Goal: Task Accomplishment & Management: Use online tool/utility

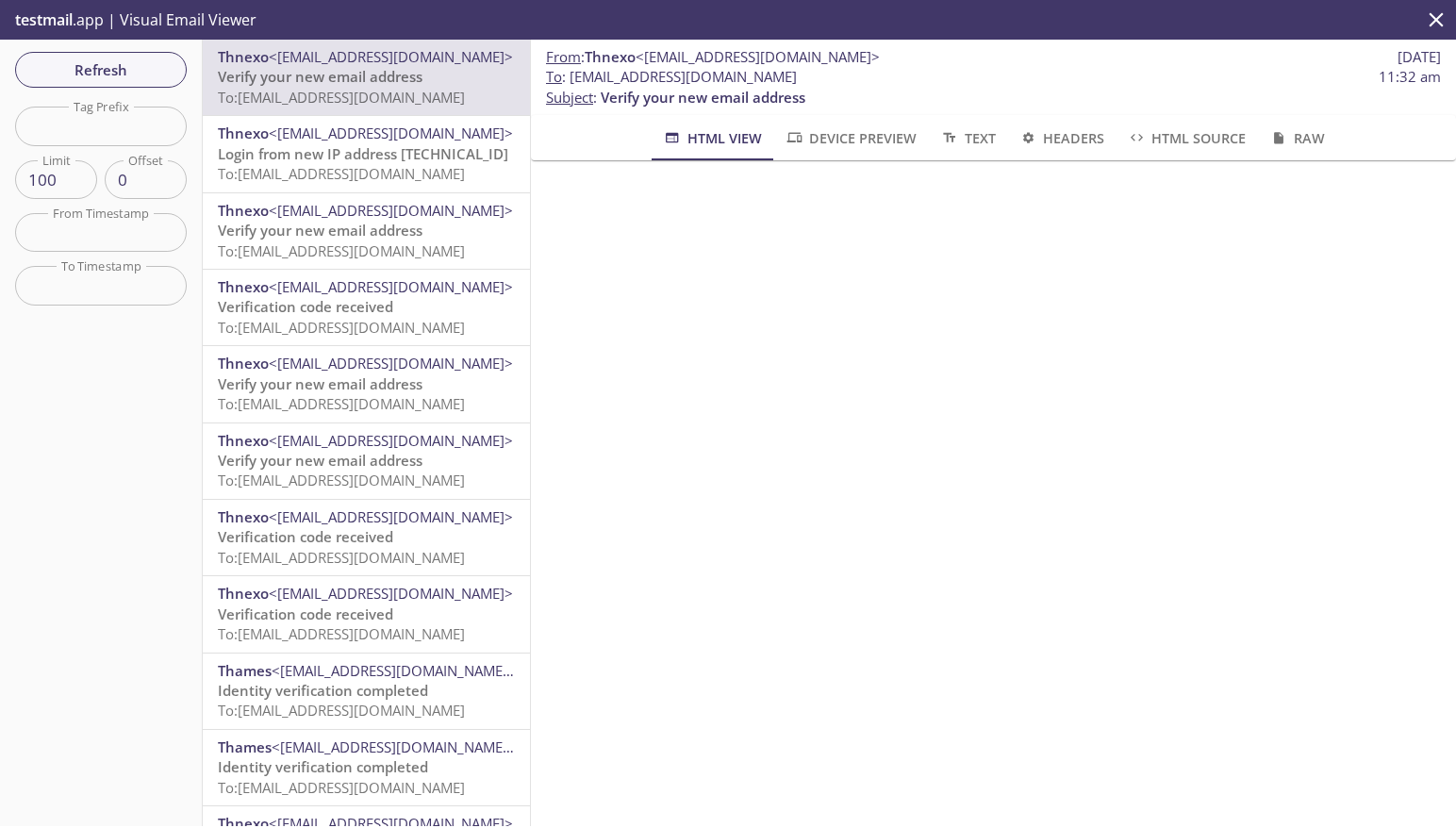
scroll to position [139, 0]
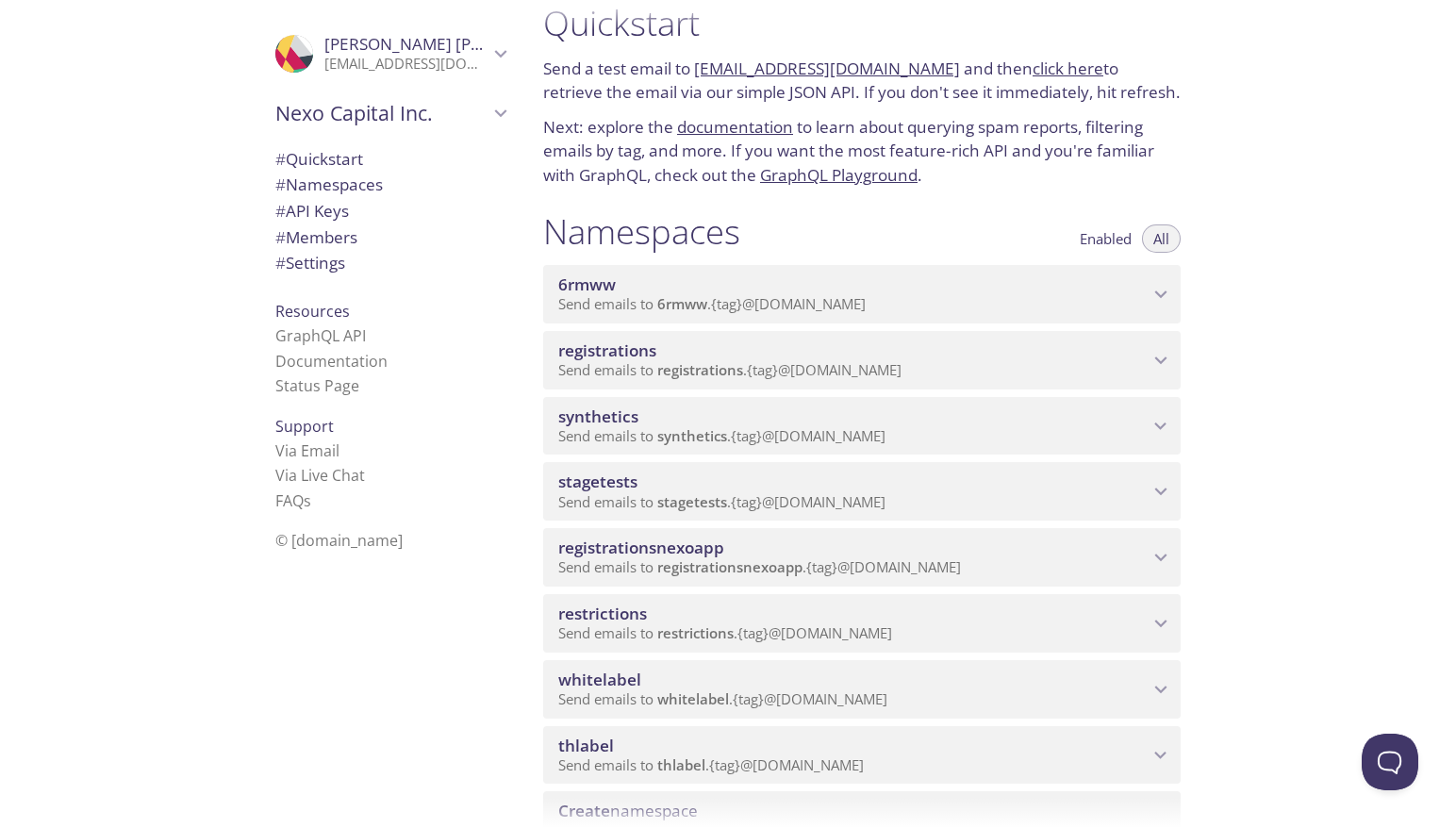
scroll to position [32, 0]
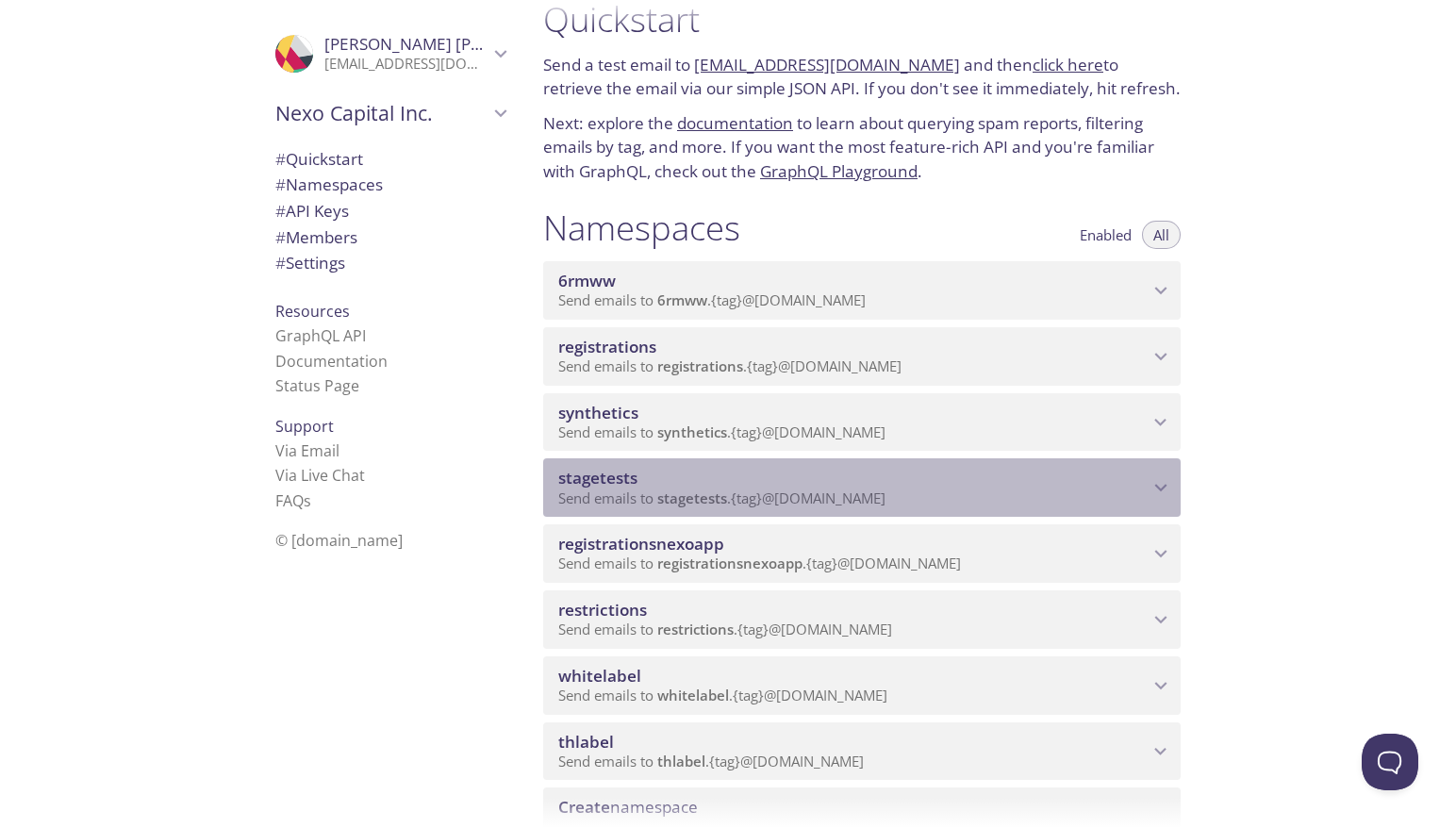
click at [650, 507] on div "stagetests Send emails to stagetests . {tag} @inbox.testmail.app" at bounding box center [862, 488] width 638 height 59
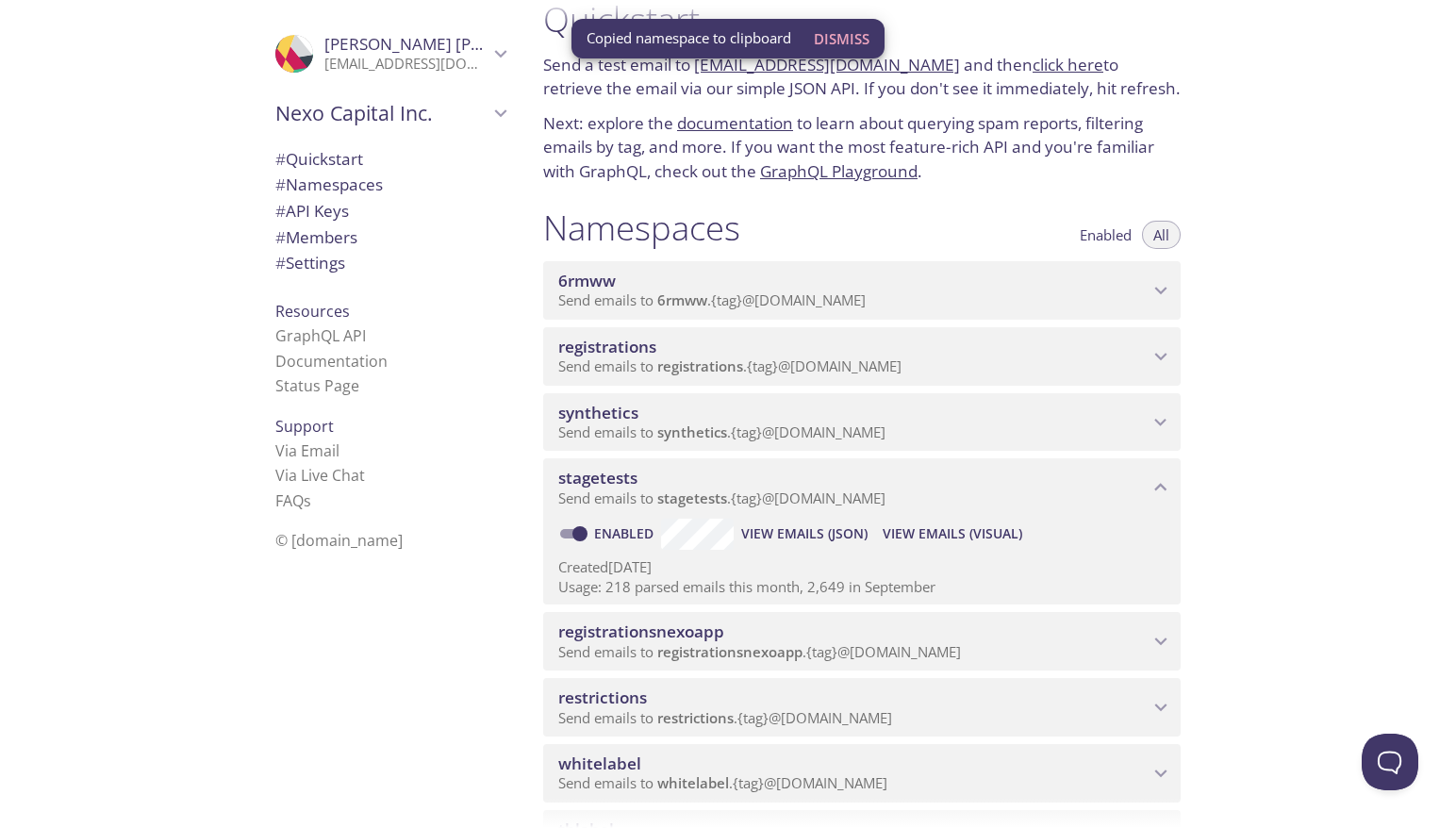
click at [934, 533] on span "View Emails (Visual)" at bounding box center [953, 534] width 139 height 23
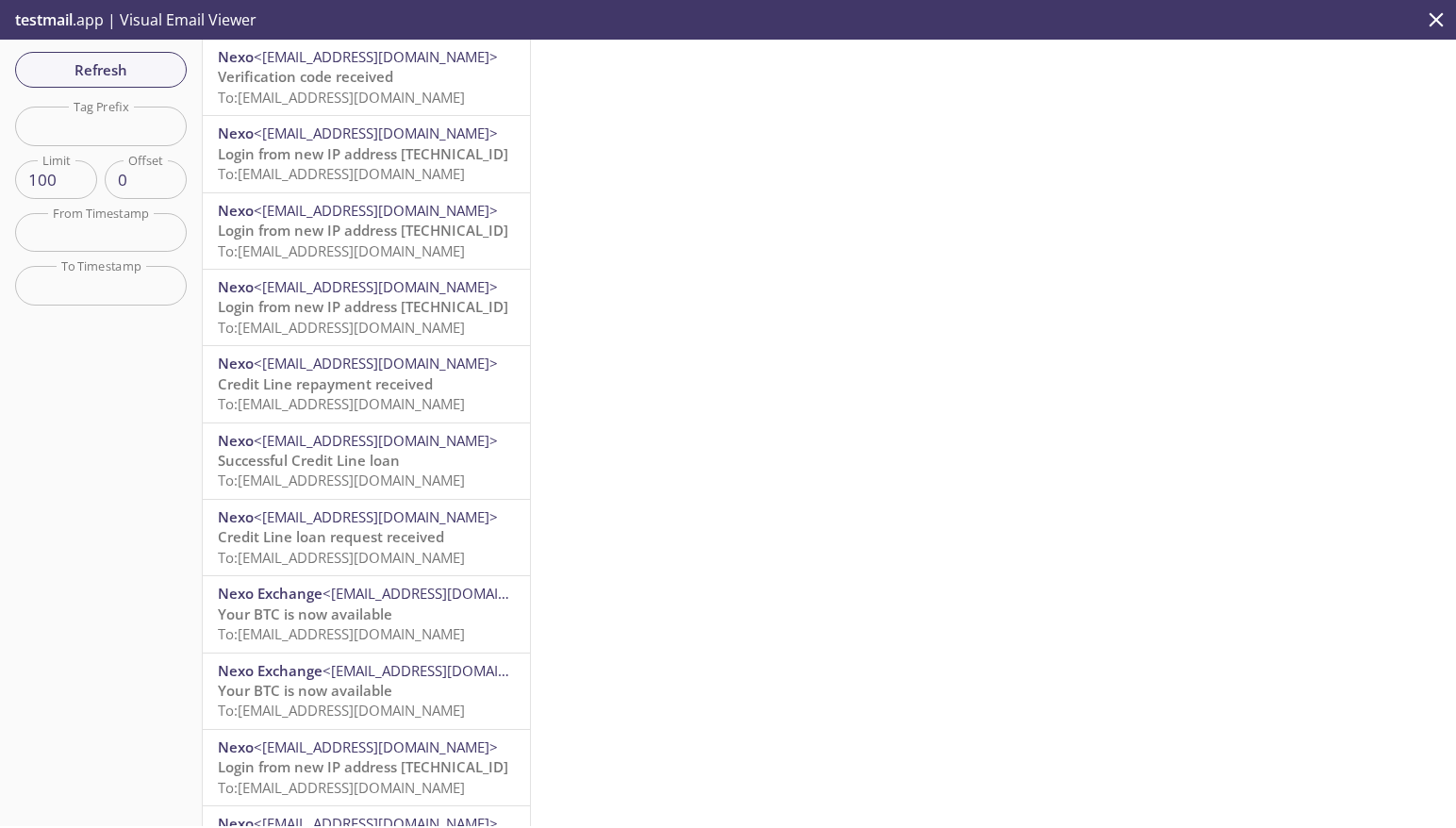
click at [314, 85] on span "Verification code received" at bounding box center [305, 76] width 176 height 19
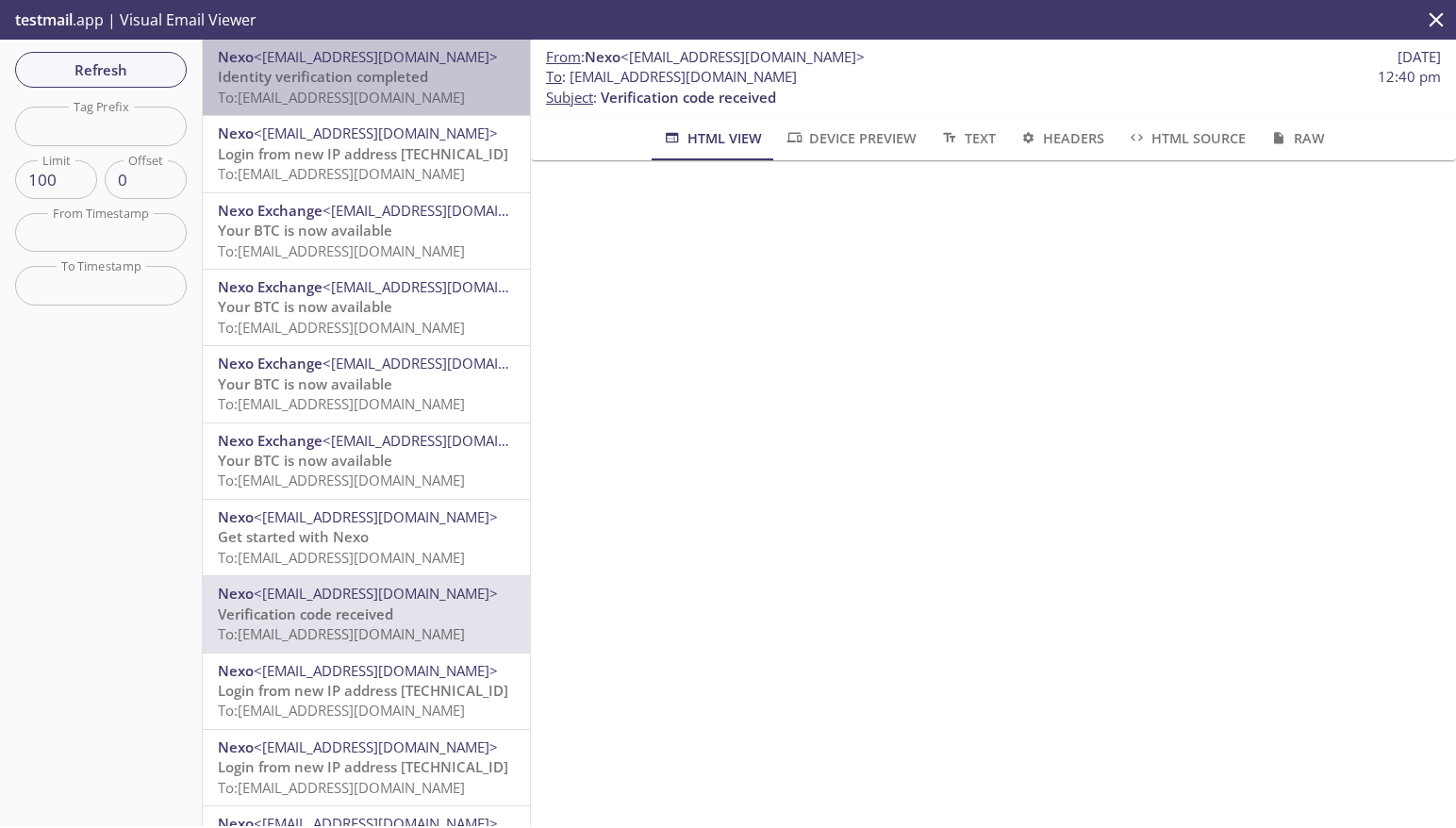
click at [293, 89] on span "To: stagetests.leveredge-buy-up-btc@inbox.testmail.app" at bounding box center [341, 96] width 247 height 19
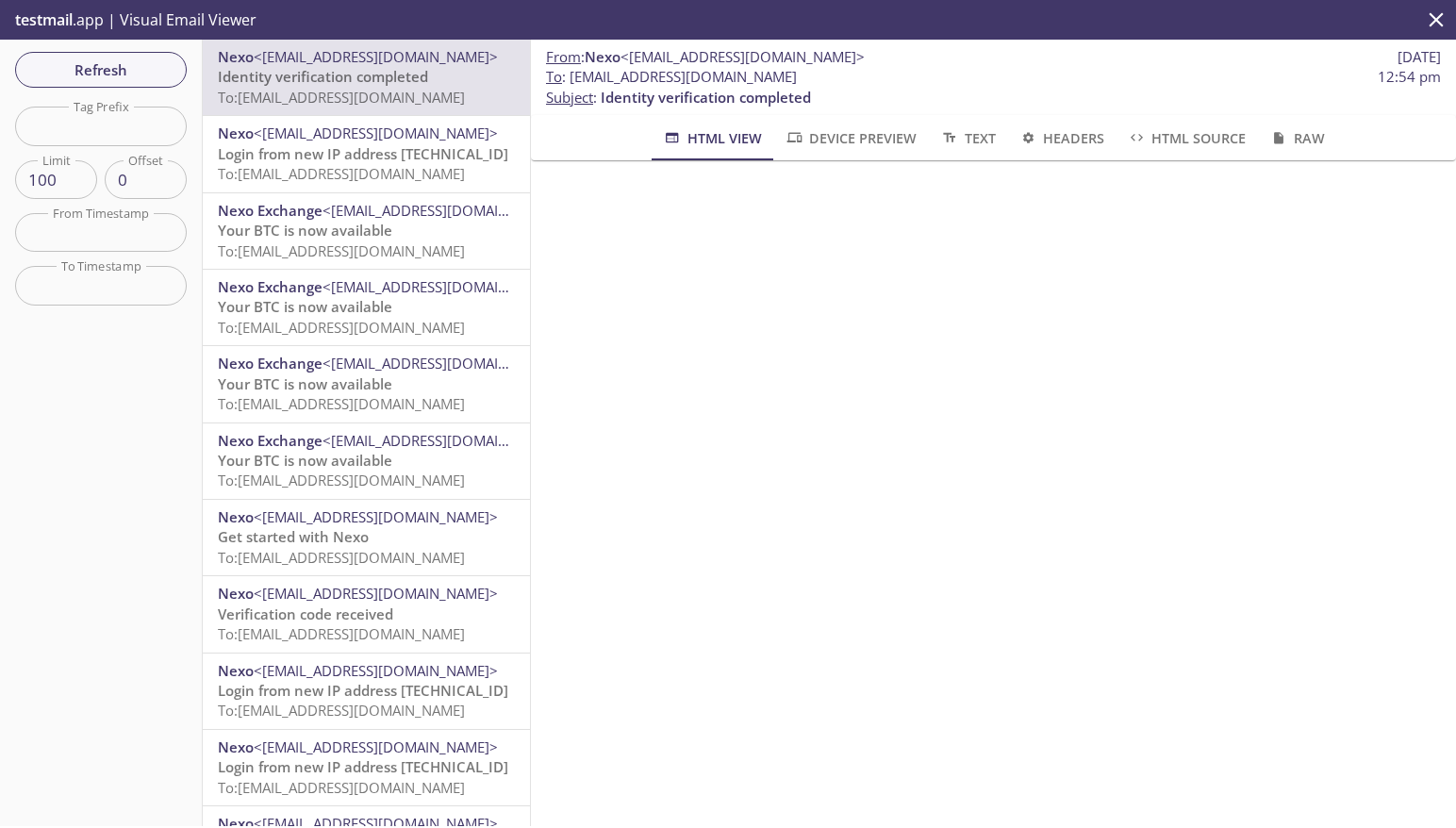
click at [694, 80] on span "To : stagetests.leveredge-buy-up-btc@inbox.testmail.app" at bounding box center [672, 77] width 251 height 20
copy span "To : stagetests.leveredge-buy-up-btc@inbox.testmail.app"
click at [700, 80] on span "To : stagetests.leveredge-buy-up-btc@inbox.testmail.app" at bounding box center [672, 77] width 251 height 20
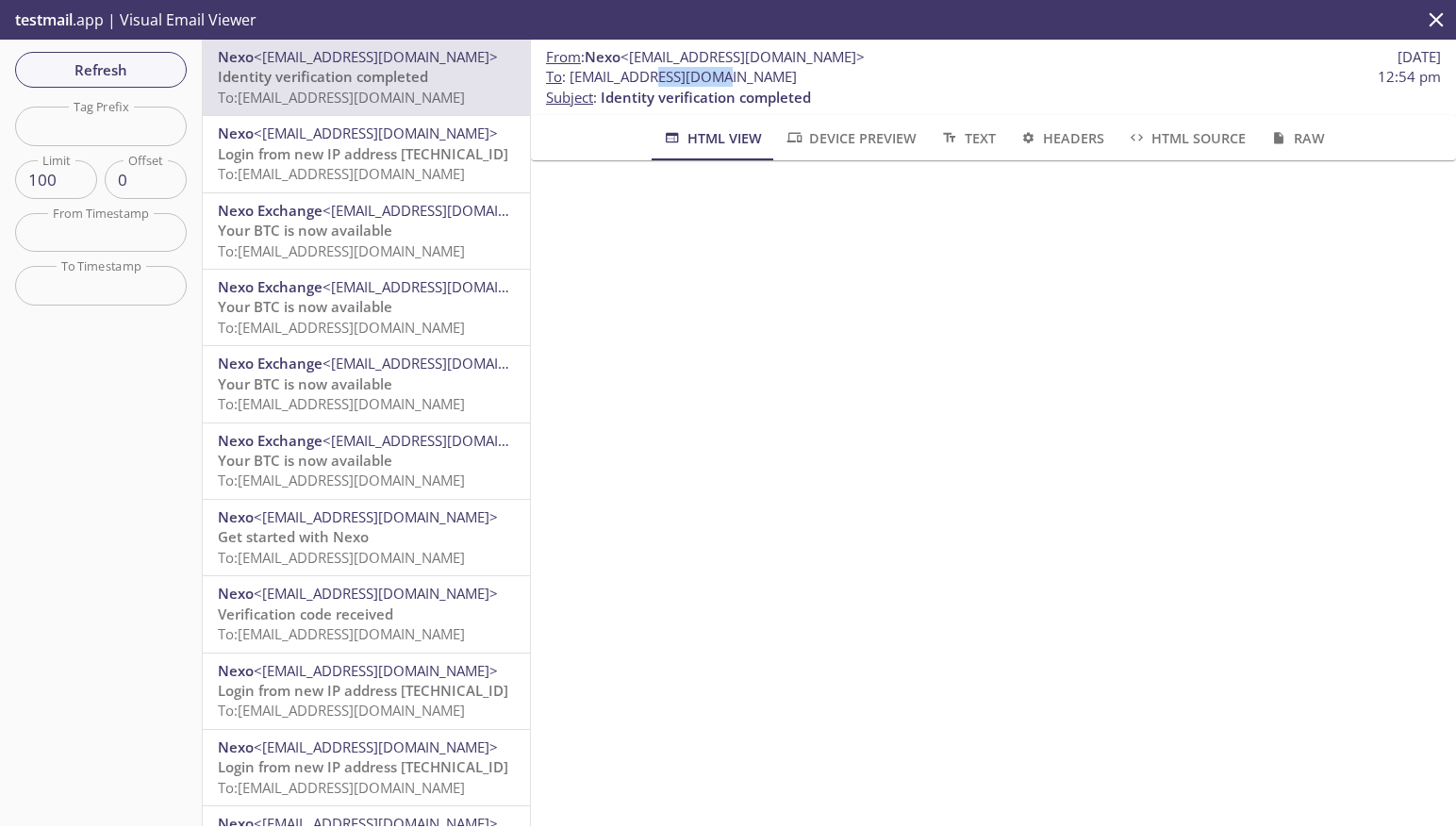
click at [700, 80] on span "To : stagetests.leveredge-buy-up-btc@inbox.testmail.app" at bounding box center [672, 77] width 251 height 20
drag, startPoint x: 678, startPoint y: 78, endPoint x: 562, endPoint y: 79, distance: 116.0
click at [678, 78] on span "To : stagetests.leveredge-buy-up-btc@inbox.testmail.app" at bounding box center [672, 77] width 251 height 20
drag, startPoint x: 571, startPoint y: 77, endPoint x: 979, endPoint y: 77, distance: 408.0
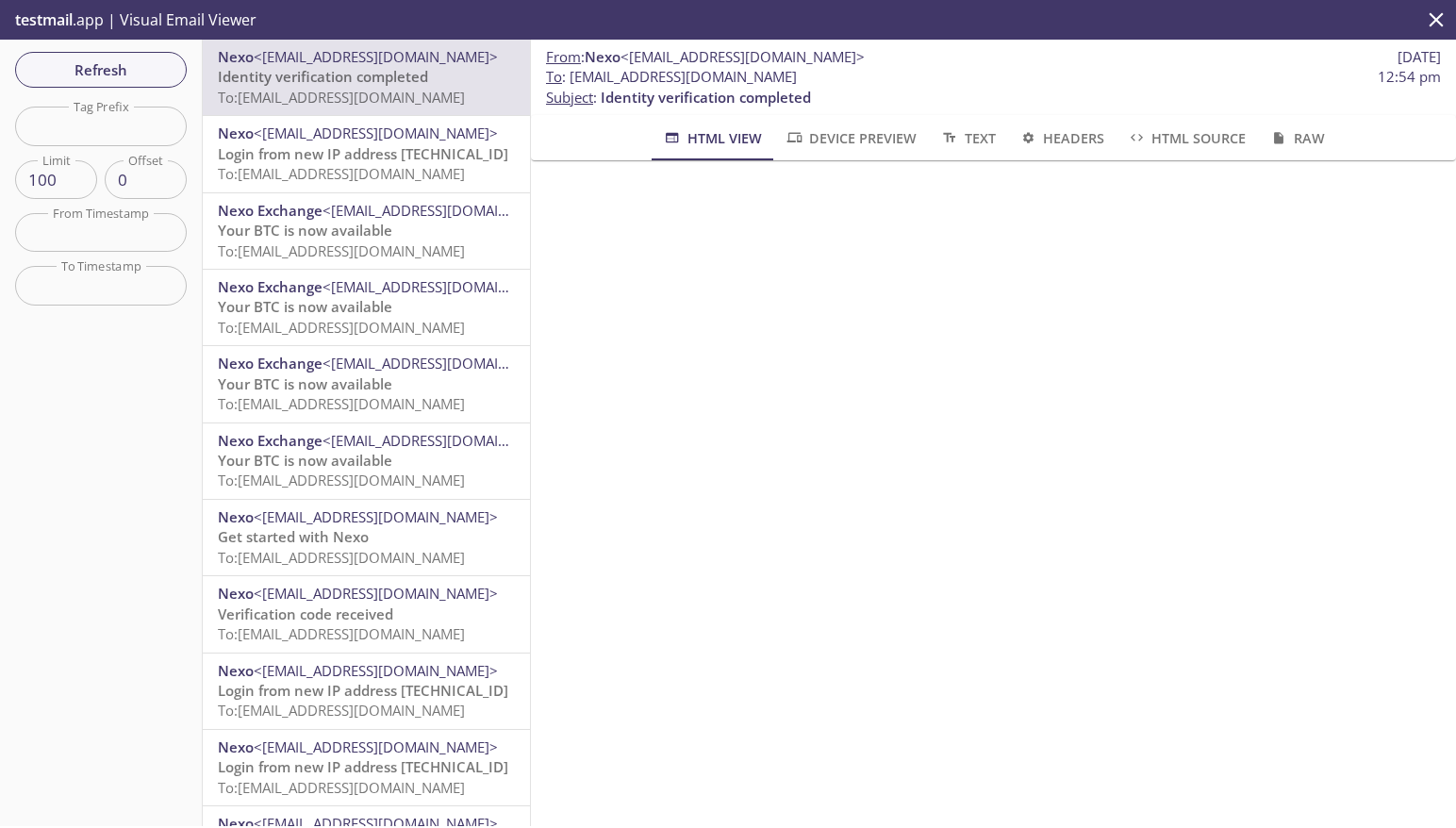
click at [979, 77] on span "To : stagetests.leveredge-buy-up-btc@inbox.testmail.app 12:54 pm" at bounding box center [994, 77] width 895 height 20
copy span "stagetests.leveredge-buy-up-btc@inbox.testmail.app"
click at [126, 66] on span "Refresh" at bounding box center [101, 70] width 141 height 25
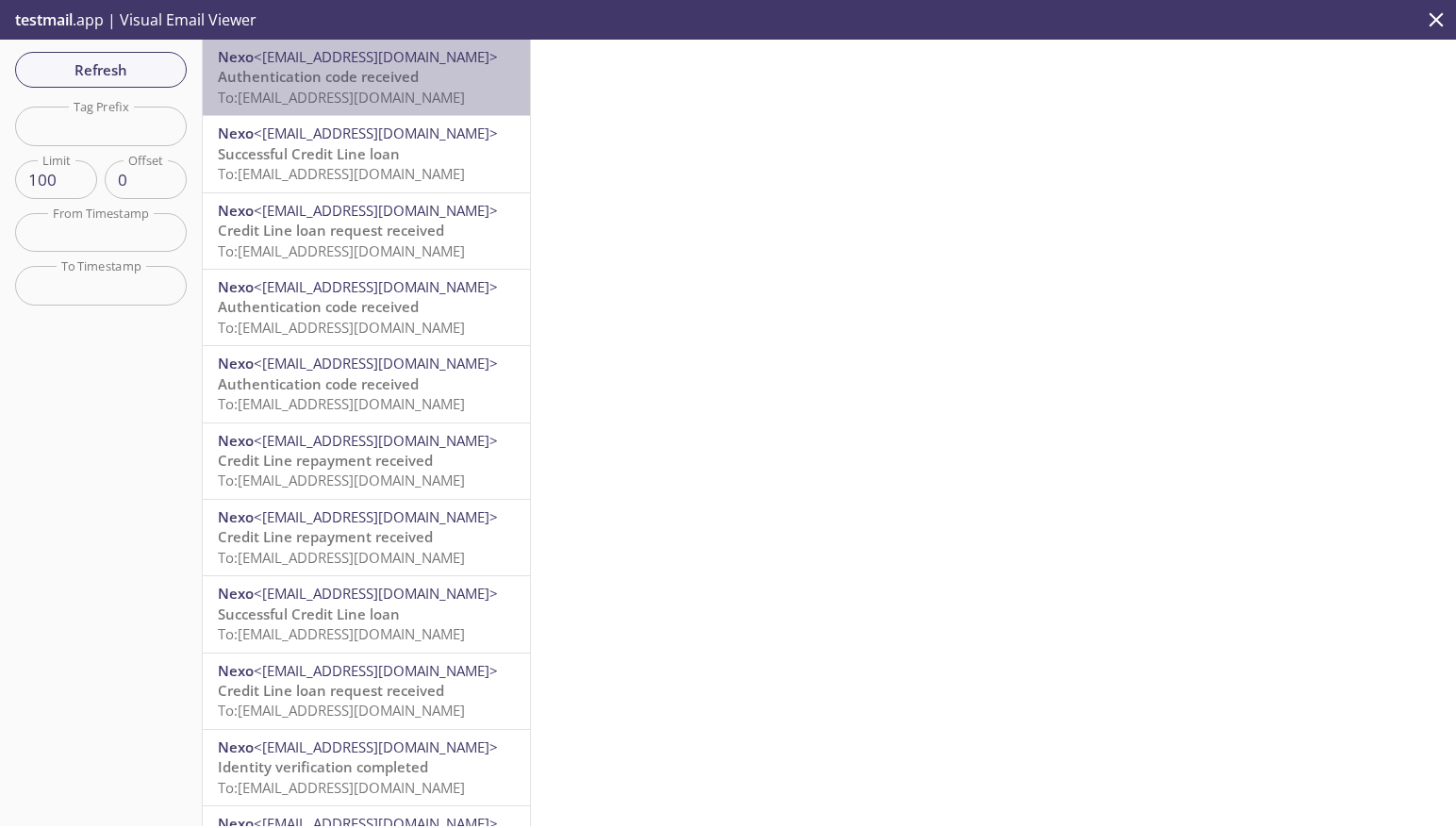
click at [342, 80] on span "Authentication code received" at bounding box center [318, 76] width 201 height 19
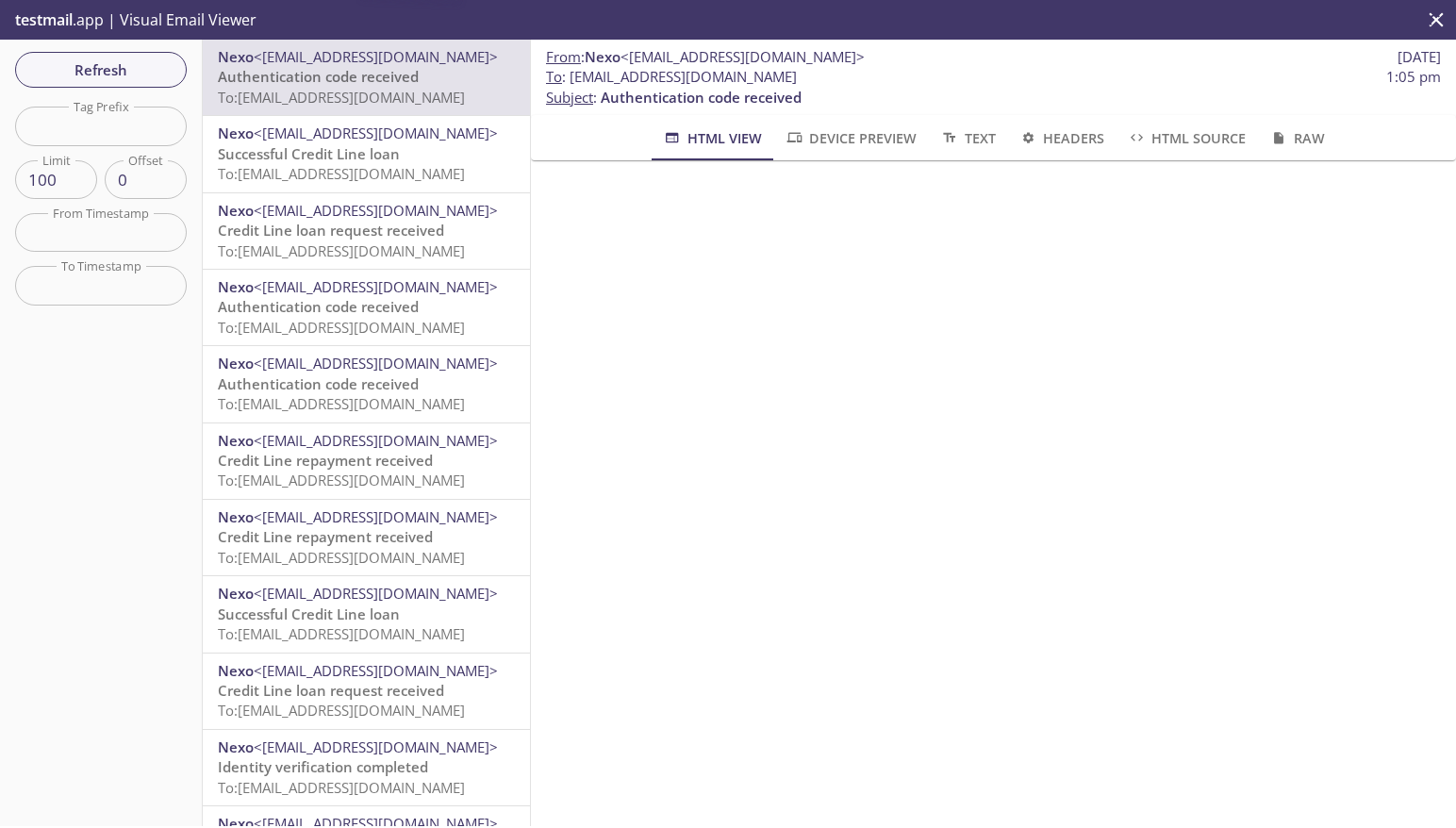
click at [362, 165] on span "To: stagetests.ccborrowdyn@inbox.testmail.app" at bounding box center [341, 173] width 247 height 19
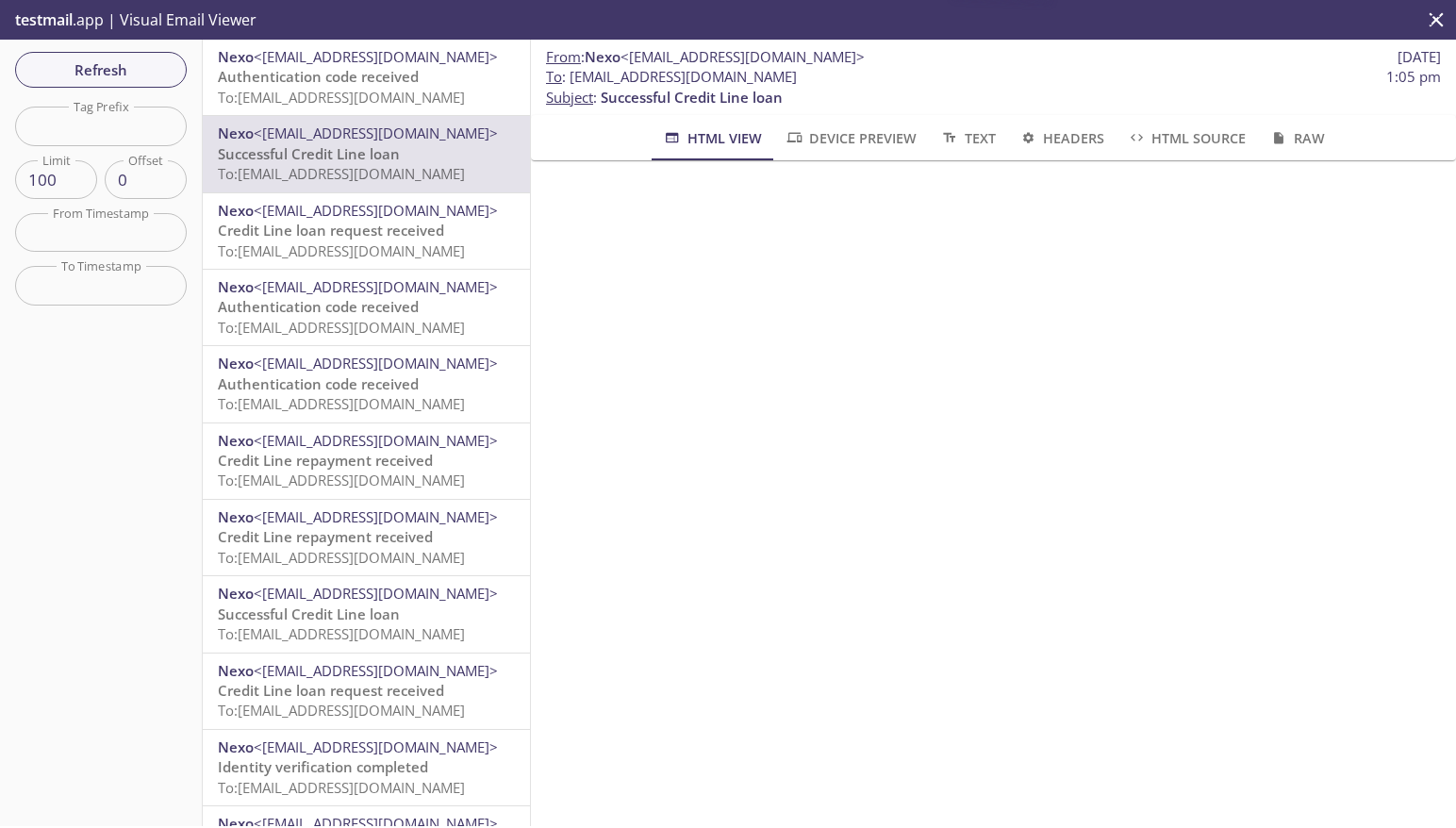
click at [380, 235] on span "Credit Line loan request received" at bounding box center [331, 230] width 227 height 19
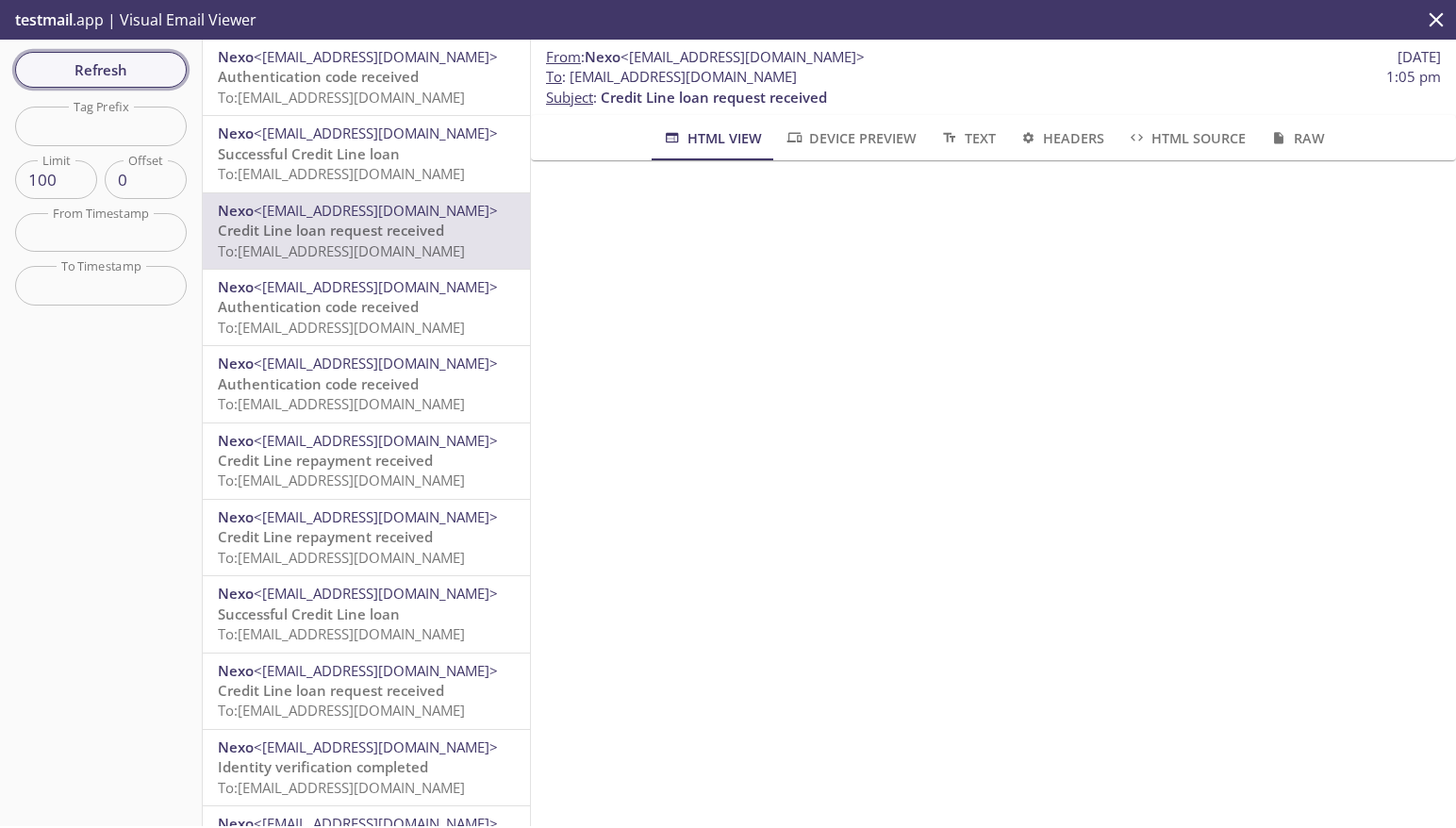
click at [173, 77] on button "Refresh" at bounding box center [100, 70] width 172 height 36
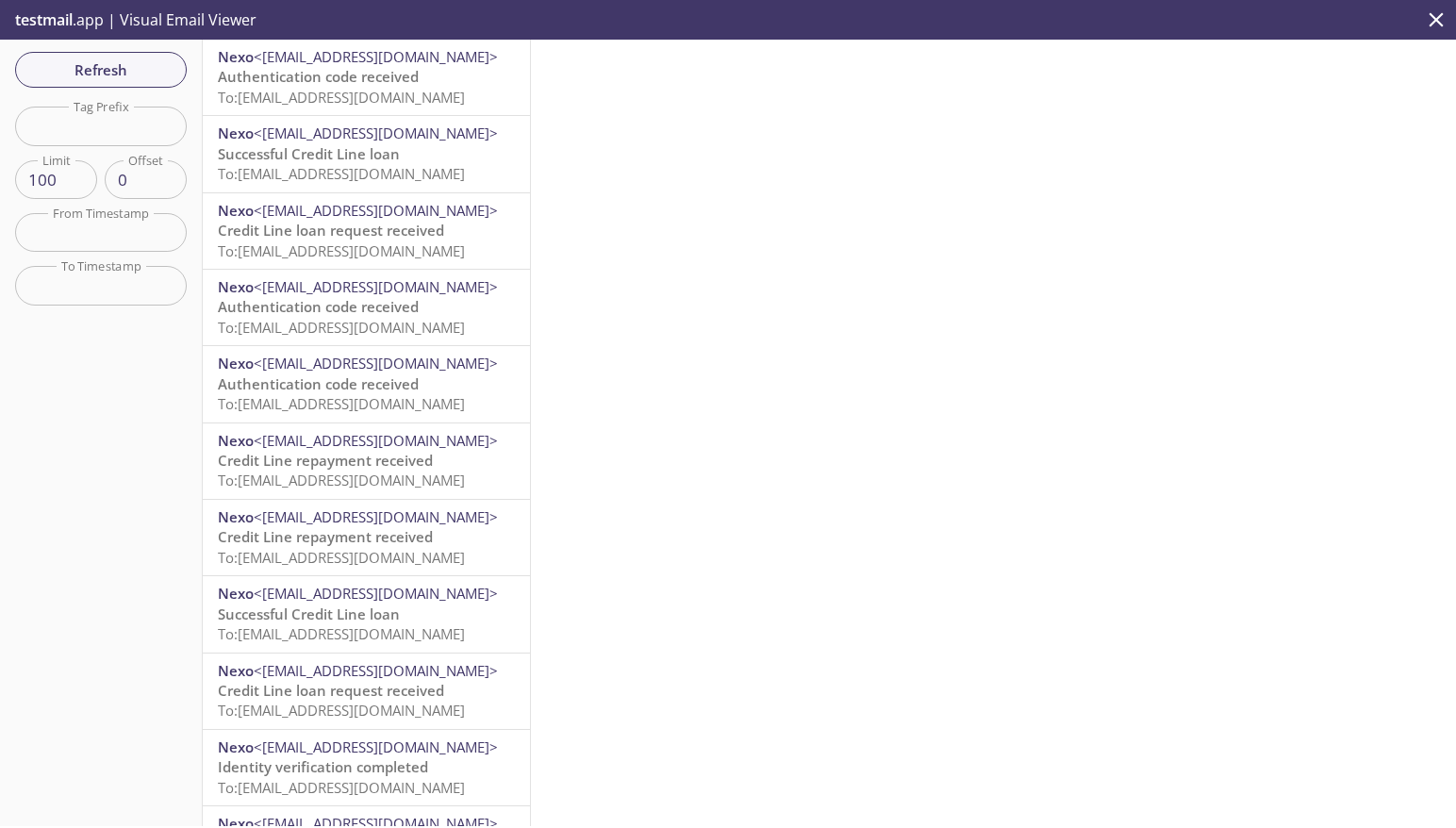
click at [387, 96] on span "To: stagetests.leveredge-buy-up-btc@inbox.testmail.app" at bounding box center [341, 96] width 247 height 19
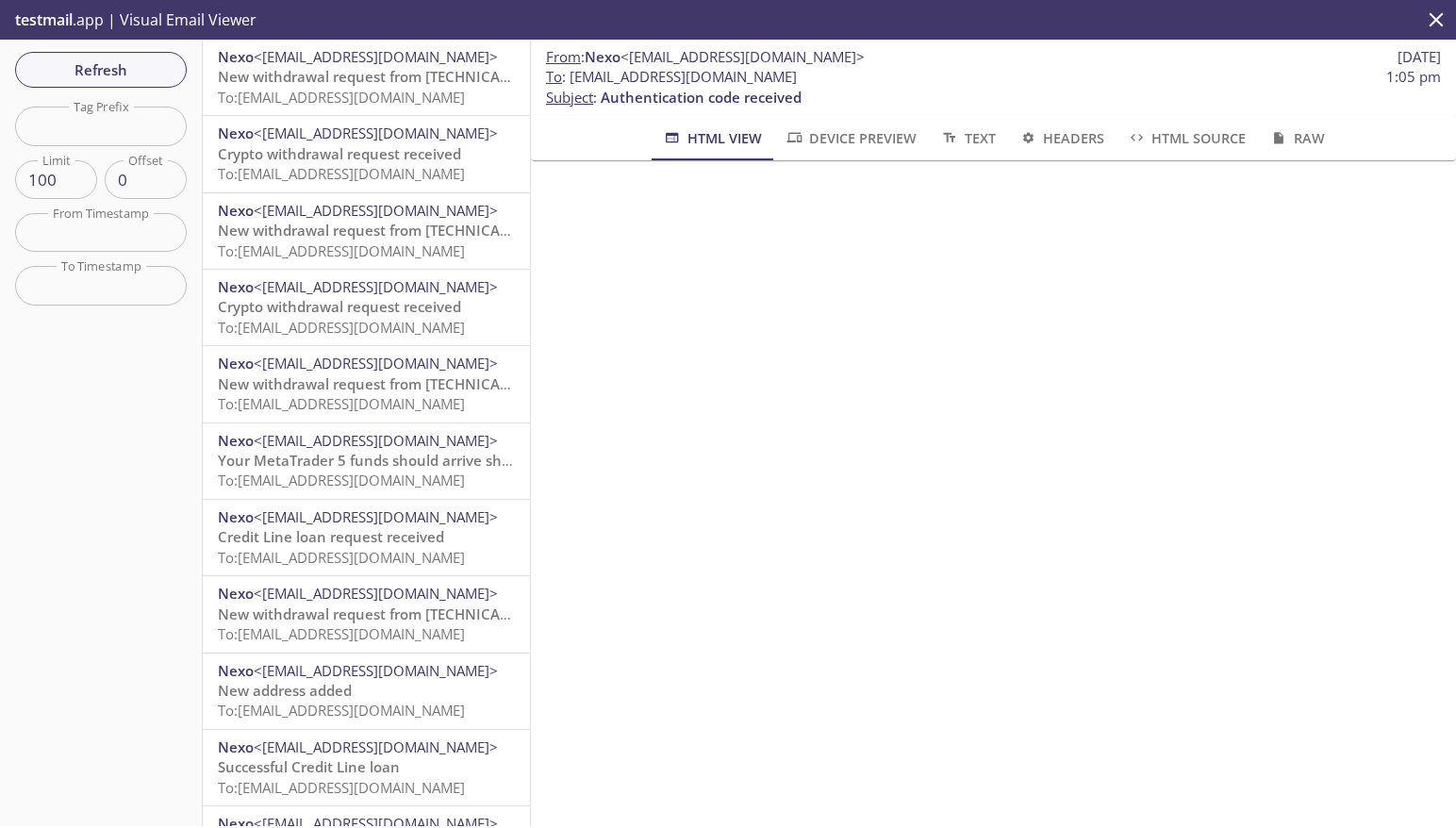
drag, startPoint x: 570, startPoint y: 78, endPoint x: 1020, endPoint y: 82, distance: 450.0
click at [1020, 82] on span "To : stagetests.leveredge-buy-up-btc@inbox.testmail.app 1:05 pm" at bounding box center [994, 77] width 895 height 20
copy span "stagetests.leveredge-buy-up-btc@inbox.testmail.app"
drag, startPoint x: 590, startPoint y: 84, endPoint x: 572, endPoint y: 84, distance: 18.0
click at [590, 84] on span "To : stagetests.leveredge-buy-up-btc@inbox.testmail.app" at bounding box center [672, 77] width 251 height 20
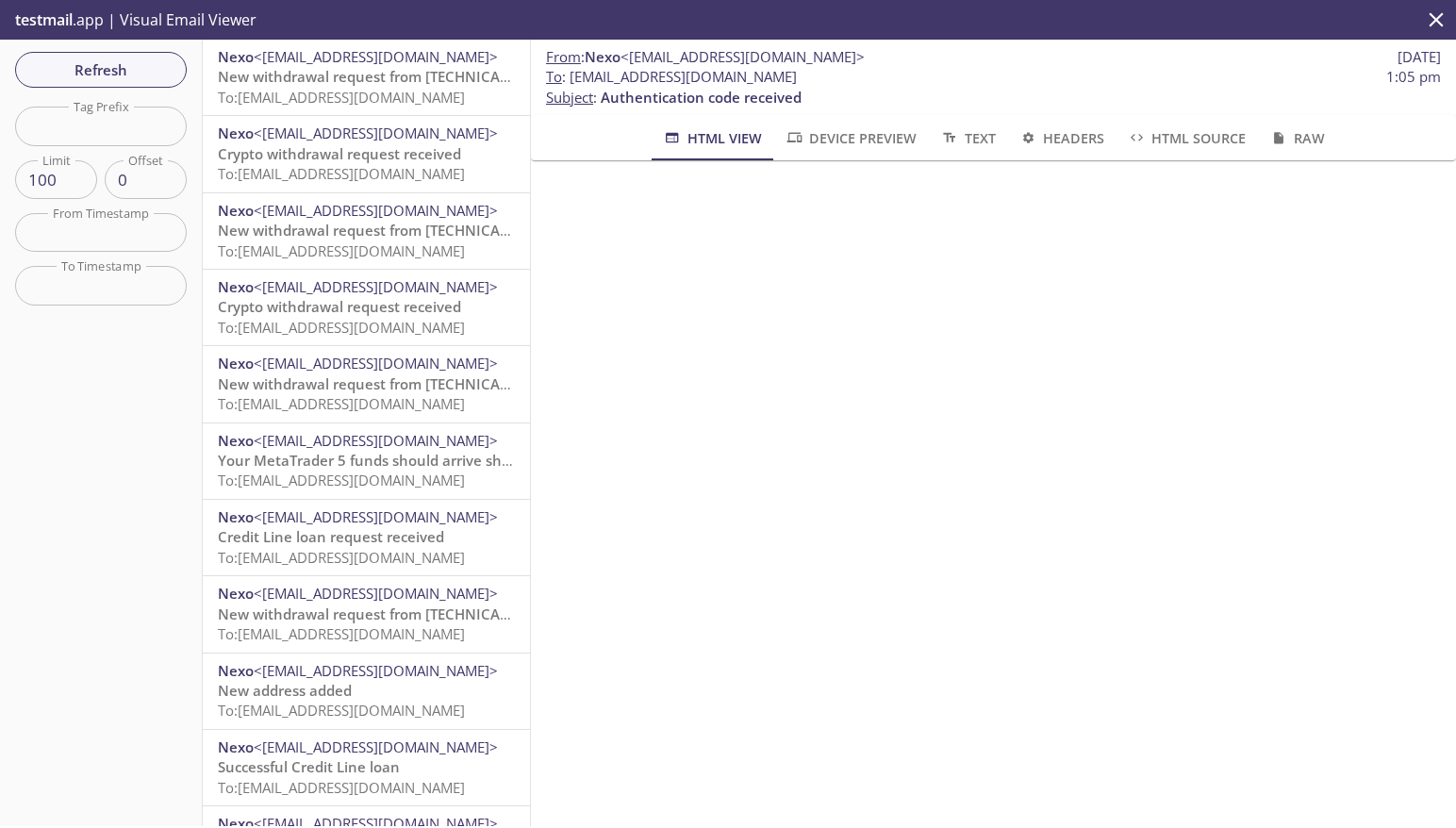
drag, startPoint x: 570, startPoint y: 80, endPoint x: 965, endPoint y: 76, distance: 395.0
click at [965, 76] on span "To : stagetests.leveredge-buy-up-btc@inbox.testmail.app 1:05 pm" at bounding box center [994, 77] width 895 height 20
copy span "stagetests.leveredge-buy-up-btc@inbox.testmail.app"
click at [797, 80] on span "To : stagetests.leveredge-buy-up-btc@inbox.testmail.app" at bounding box center [672, 77] width 251 height 20
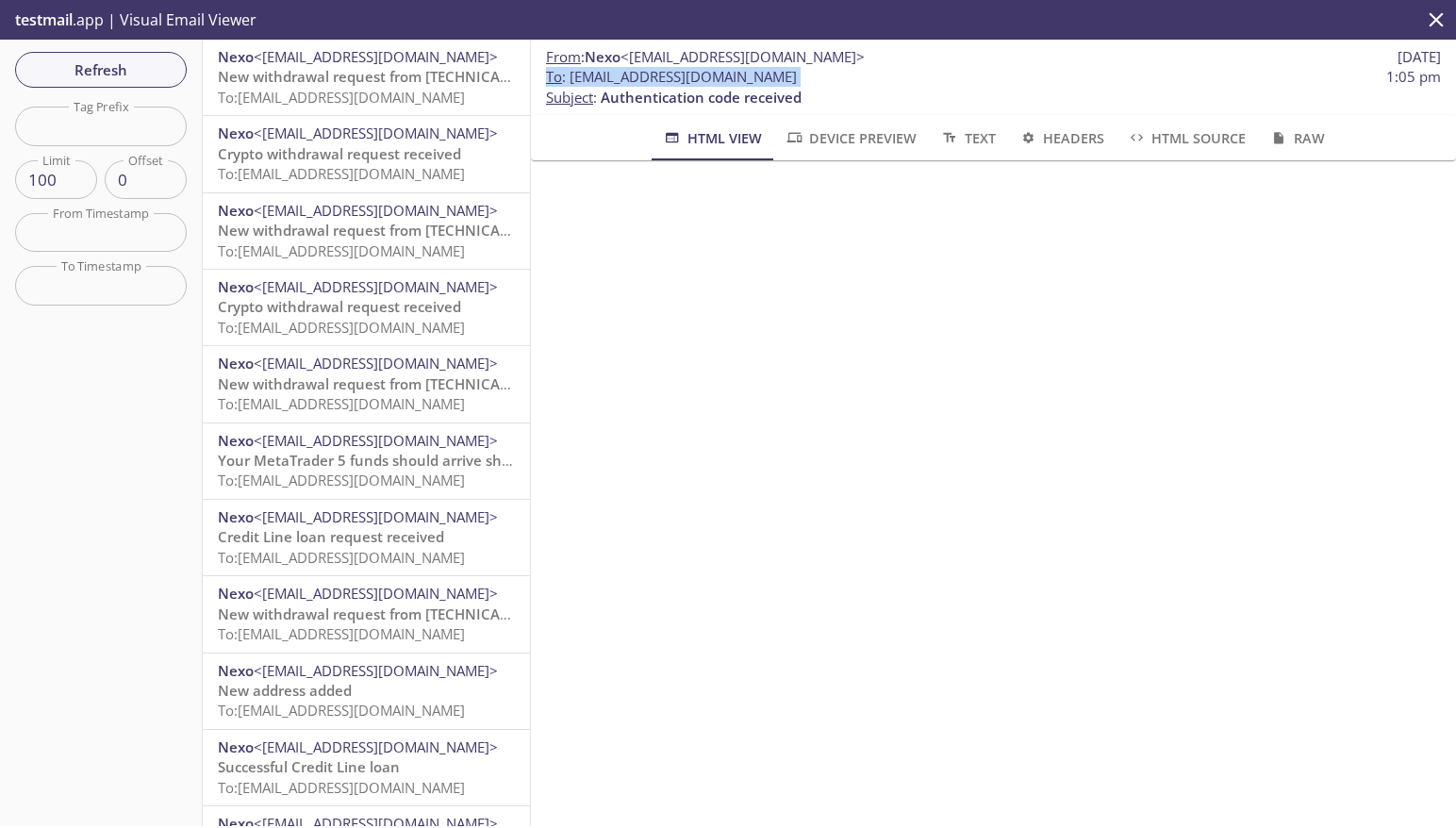
click at [797, 80] on span "To : stagetests.leveredge-buy-up-btc@inbox.testmail.app" at bounding box center [672, 77] width 251 height 20
drag, startPoint x: 695, startPoint y: 78, endPoint x: 649, endPoint y: 80, distance: 46.0
click at [695, 78] on span "To : stagetests.leveredge-buy-up-btc@inbox.testmail.app" at bounding box center [672, 77] width 251 height 20
drag, startPoint x: 571, startPoint y: 78, endPoint x: 885, endPoint y: 189, distance: 333.0
click at [935, 78] on span "To : stagetests.leveredge-buy-up-btc@inbox.testmail.app 1:05 pm" at bounding box center [994, 77] width 895 height 20
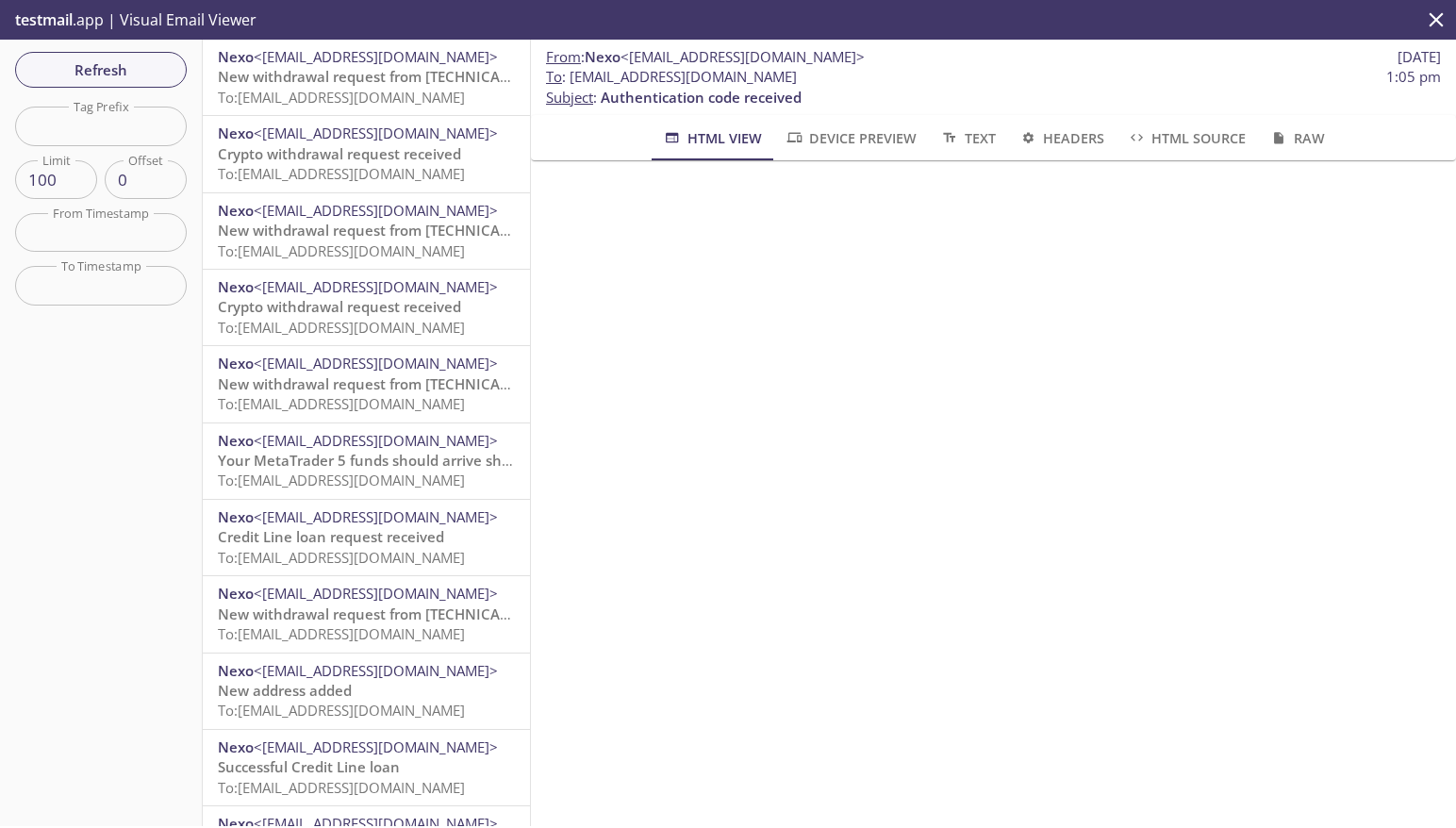
copy span "stagetests.leveredge-buy-up-btc@inbox.testmail.app"
